Goal: Task Accomplishment & Management: Complete application form

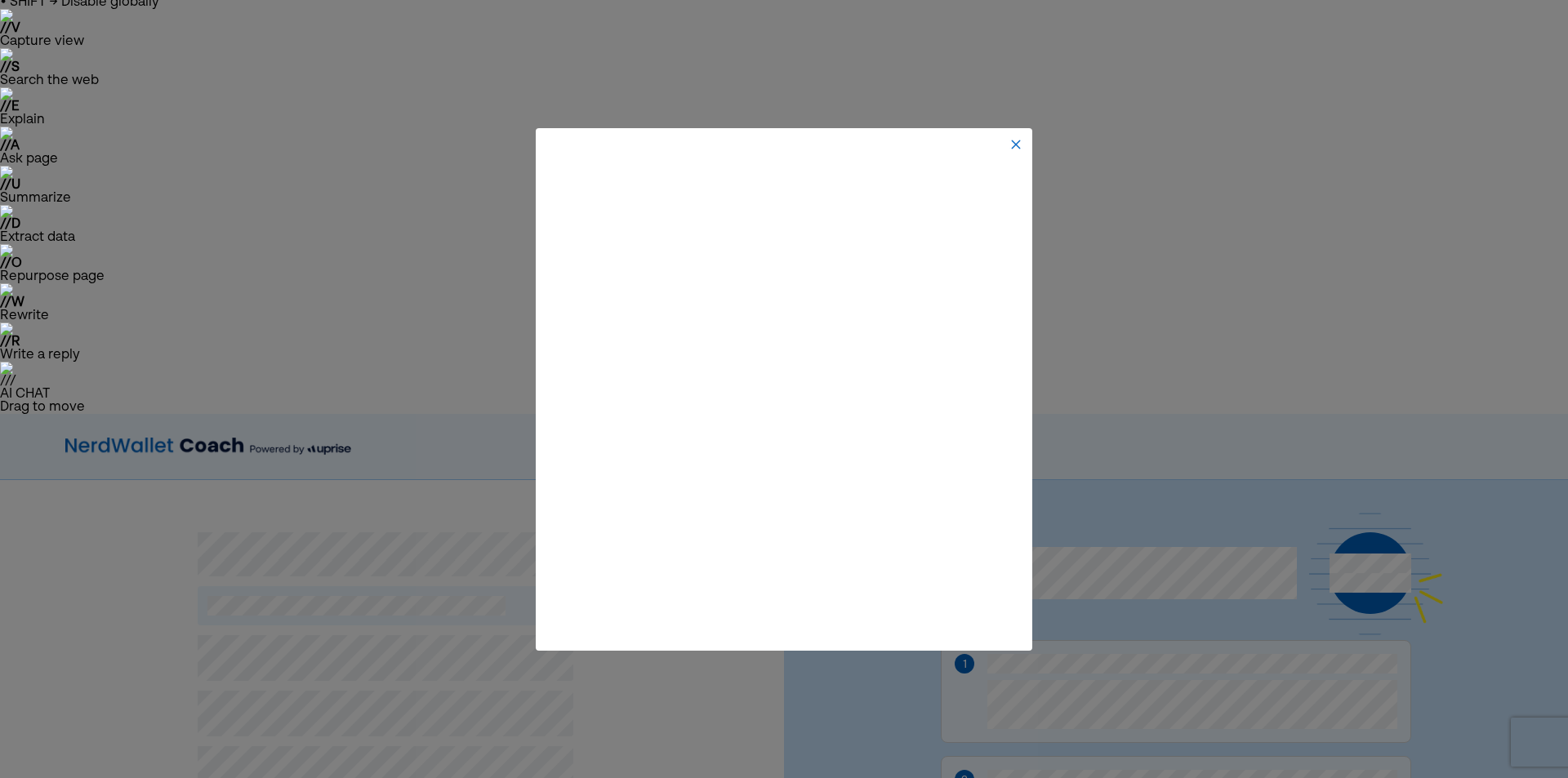
scroll to position [66, 0]
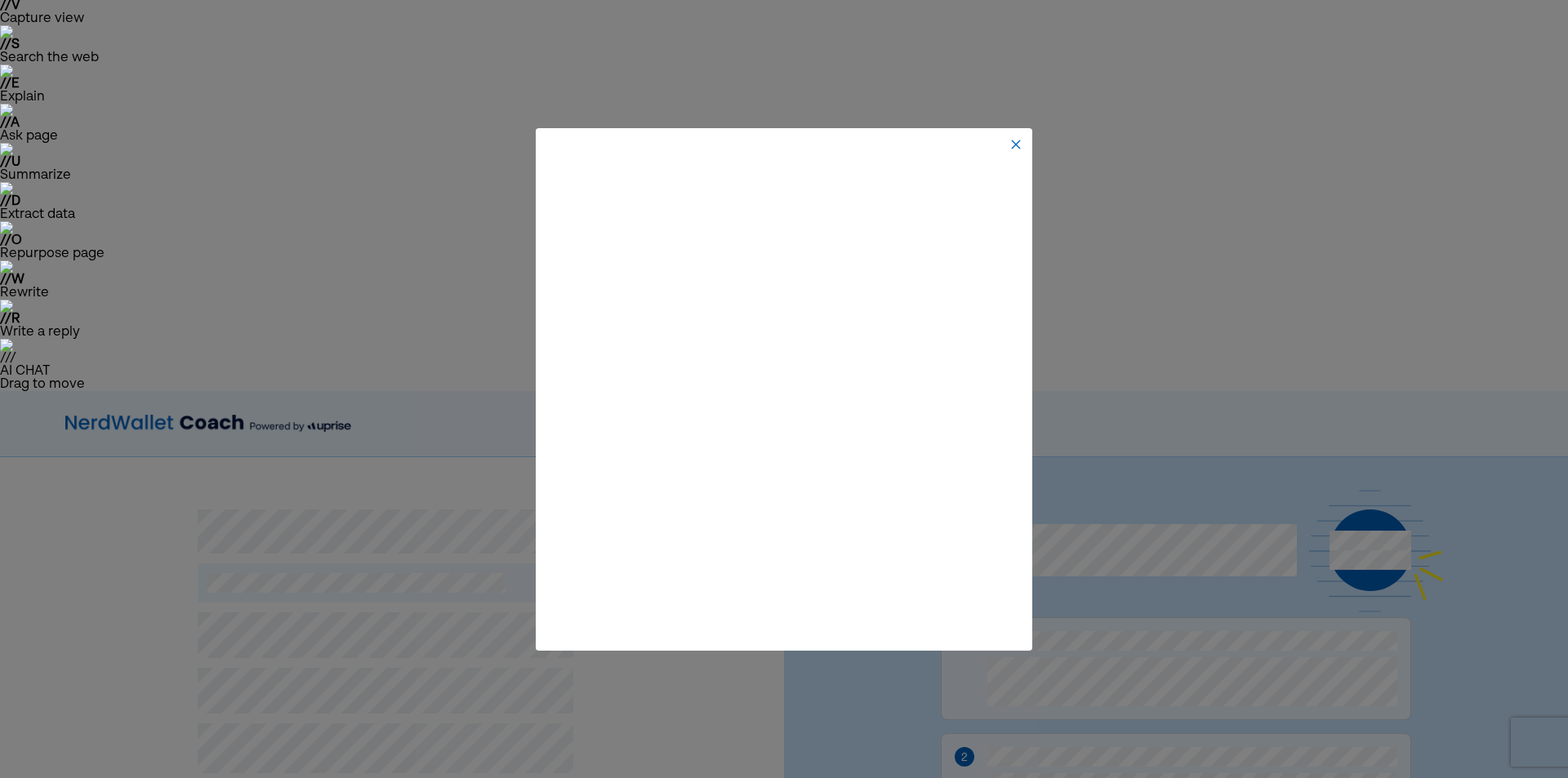
click at [1013, 147] on img at bounding box center [1016, 145] width 13 height 13
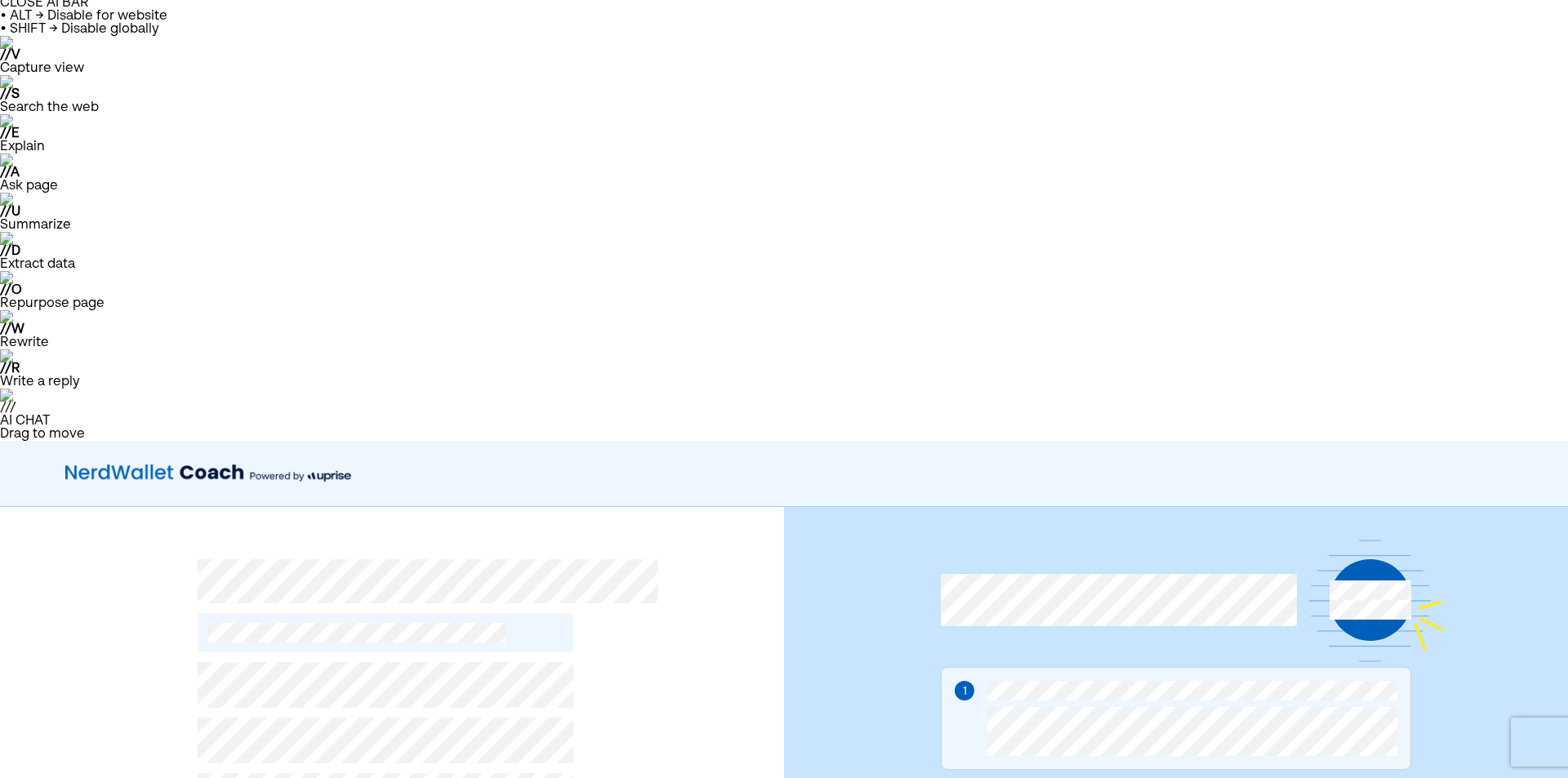
click at [143, 458] on img at bounding box center [208, 474] width 286 height 33
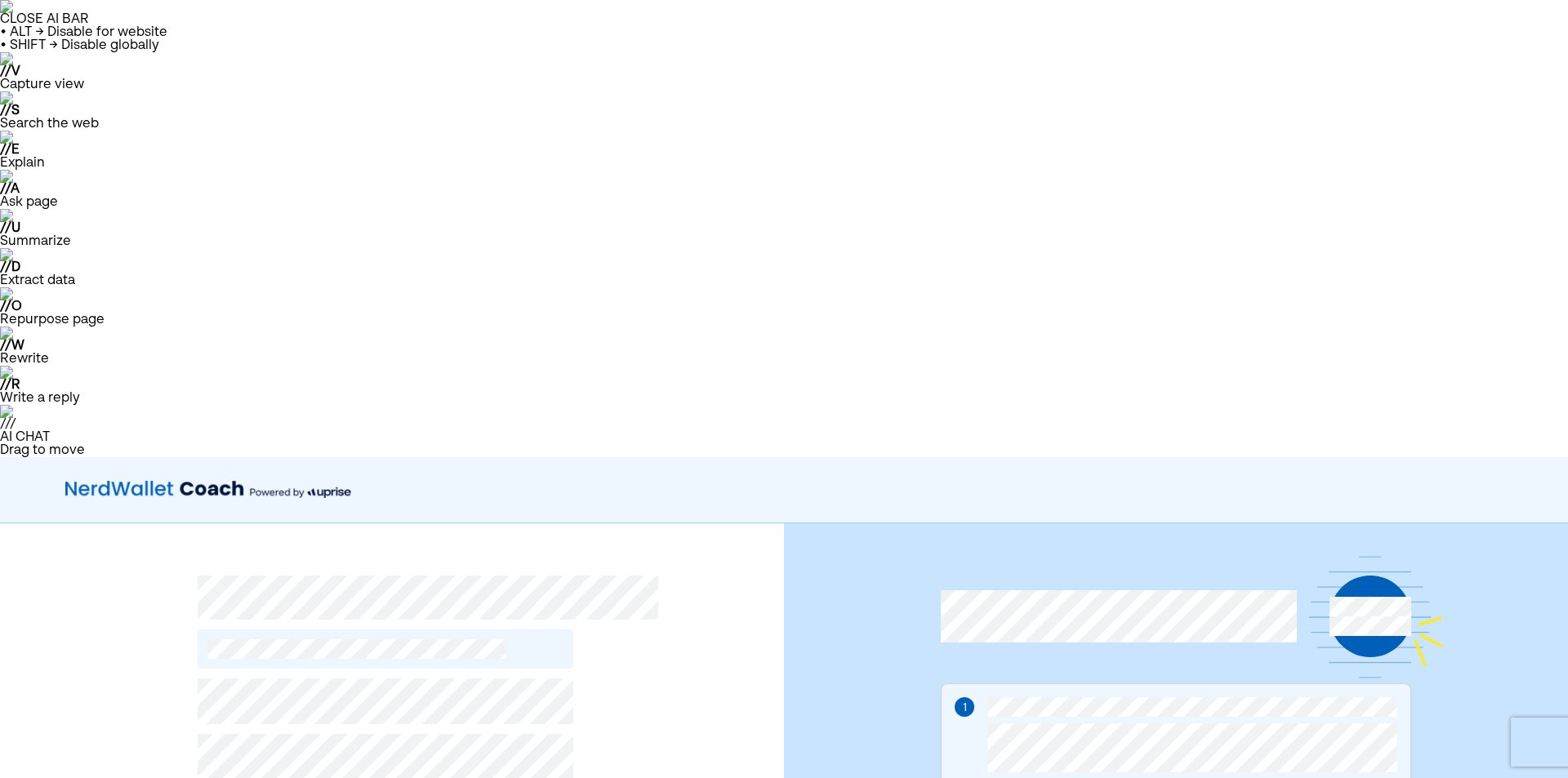
click at [131, 474] on img at bounding box center [208, 490] width 286 height 33
